Goal: Understand process/instructions

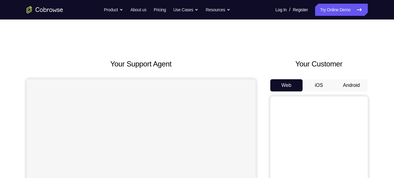
click at [317, 86] on button "iOS" at bounding box center [319, 85] width 33 height 12
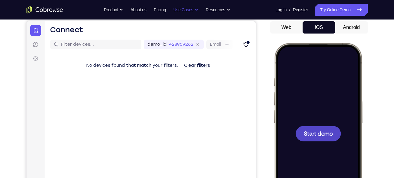
scroll to position [82, 0]
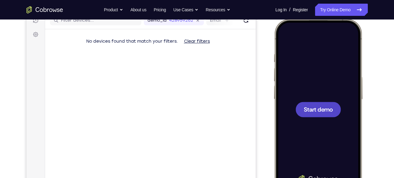
click at [319, 107] on span "Start demo" at bounding box center [318, 109] width 29 height 6
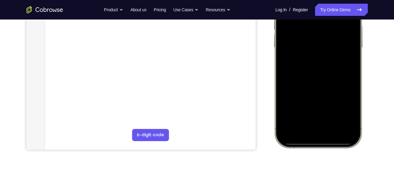
scroll to position [135, 0]
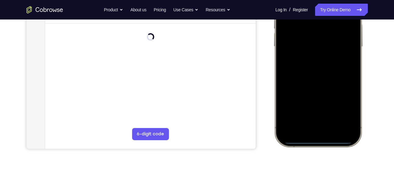
drag, startPoint x: 315, startPoint y: 142, endPoint x: 311, endPoint y: 110, distance: 32.0
click at [311, 110] on div at bounding box center [318, 57] width 80 height 174
click at [318, 141] on div at bounding box center [318, 57] width 80 height 174
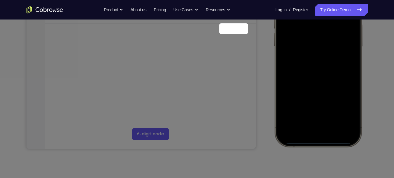
scroll to position [94, 0]
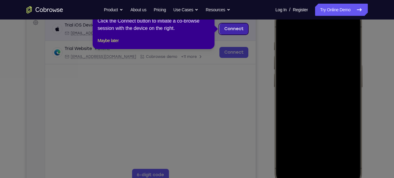
click at [229, 30] on link "Connect" at bounding box center [233, 28] width 29 height 11
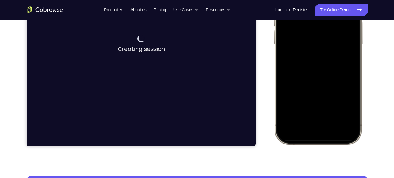
scroll to position [146, 0]
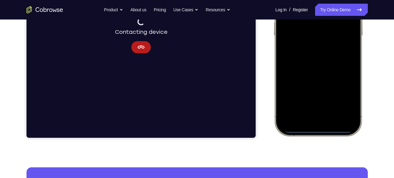
click at [321, 131] on div at bounding box center [318, 46] width 80 height 174
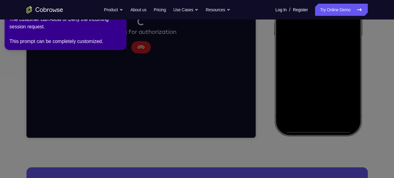
click at [316, 102] on icon at bounding box center [198, 88] width 401 height 180
click at [216, 97] on icon at bounding box center [198, 88] width 401 height 180
click at [324, 104] on icon at bounding box center [198, 88] width 401 height 180
click at [319, 115] on icon at bounding box center [198, 88] width 401 height 180
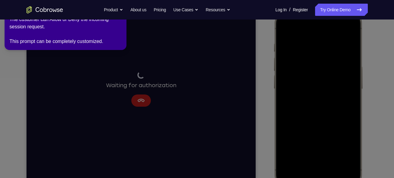
scroll to position [106, 0]
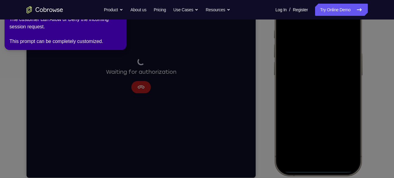
click at [332, 89] on icon at bounding box center [198, 88] width 401 height 180
click at [67, 35] on div "The customer can Allow or Deny the incoming session request. This prompt can be…" at bounding box center [65, 30] width 112 height 29
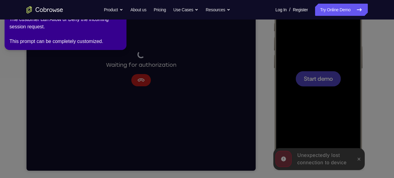
scroll to position [113, 0]
click at [358, 159] on icon at bounding box center [198, 88] width 401 height 180
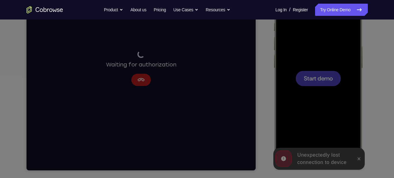
scroll to position [0, 0]
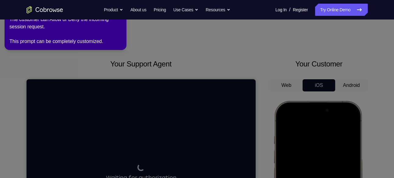
click at [352, 86] on icon at bounding box center [198, 88] width 401 height 180
